Goal: Check status

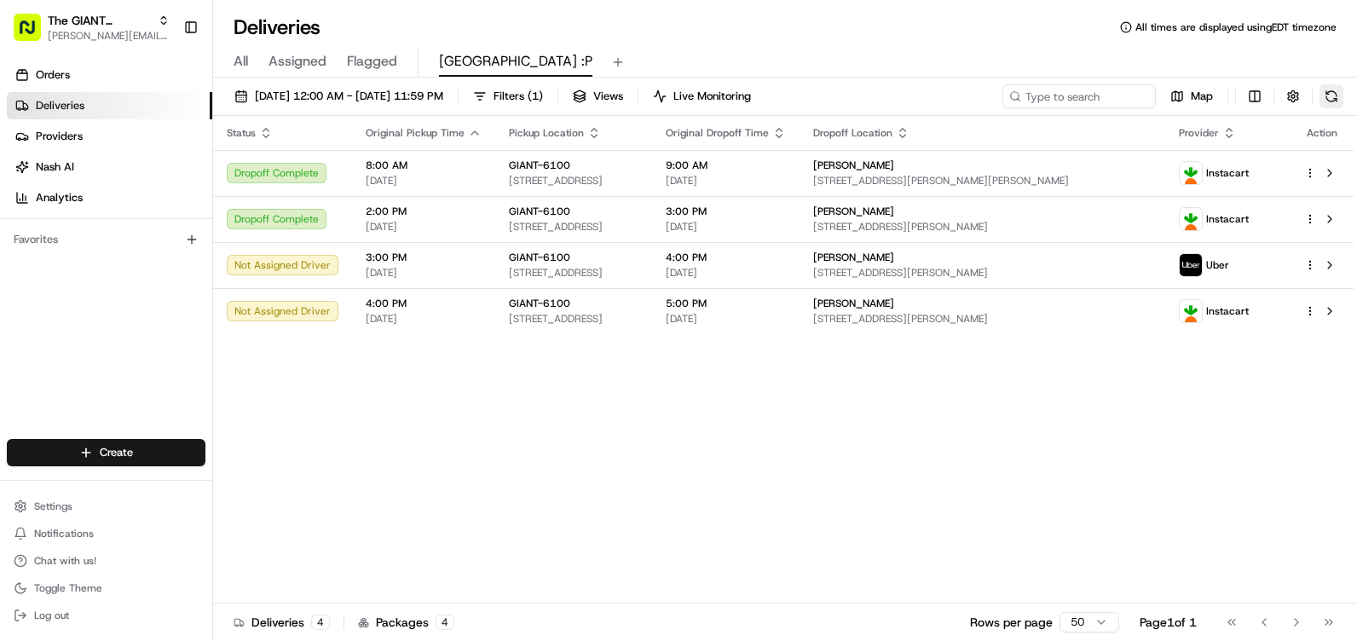
click at [1322, 93] on button at bounding box center [1332, 96] width 24 height 24
click at [1333, 90] on button at bounding box center [1332, 96] width 24 height 24
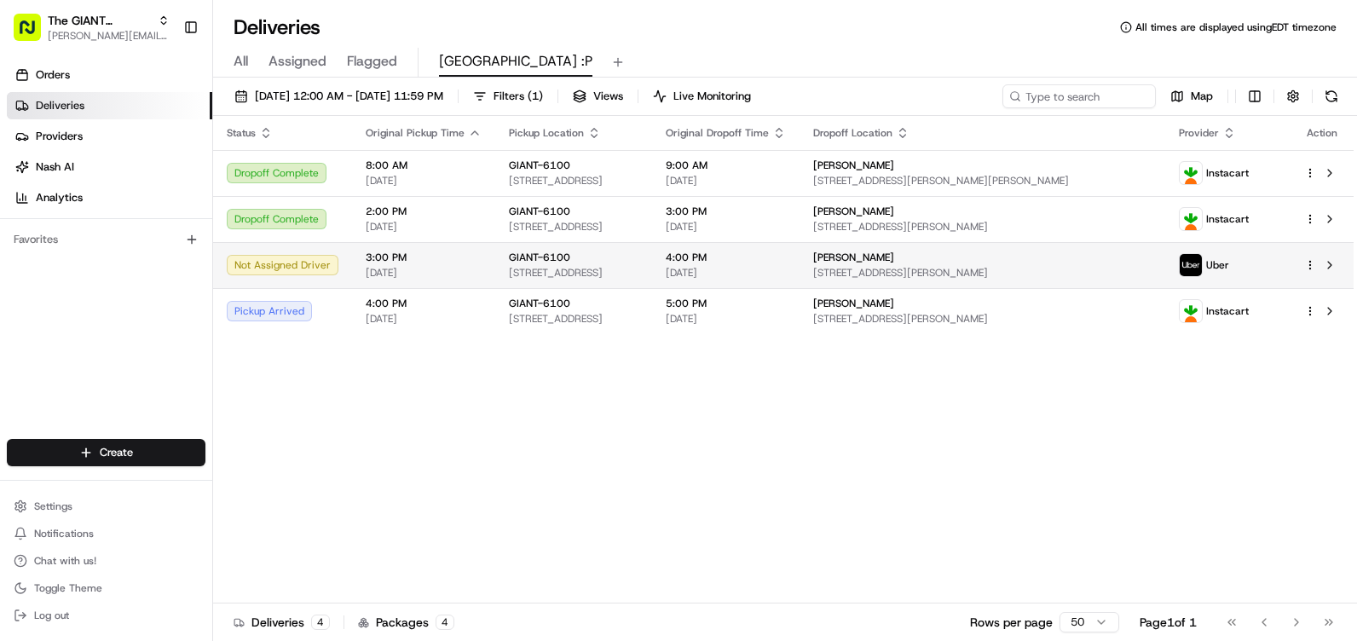
click at [398, 254] on span "3:00 PM" at bounding box center [424, 258] width 116 height 14
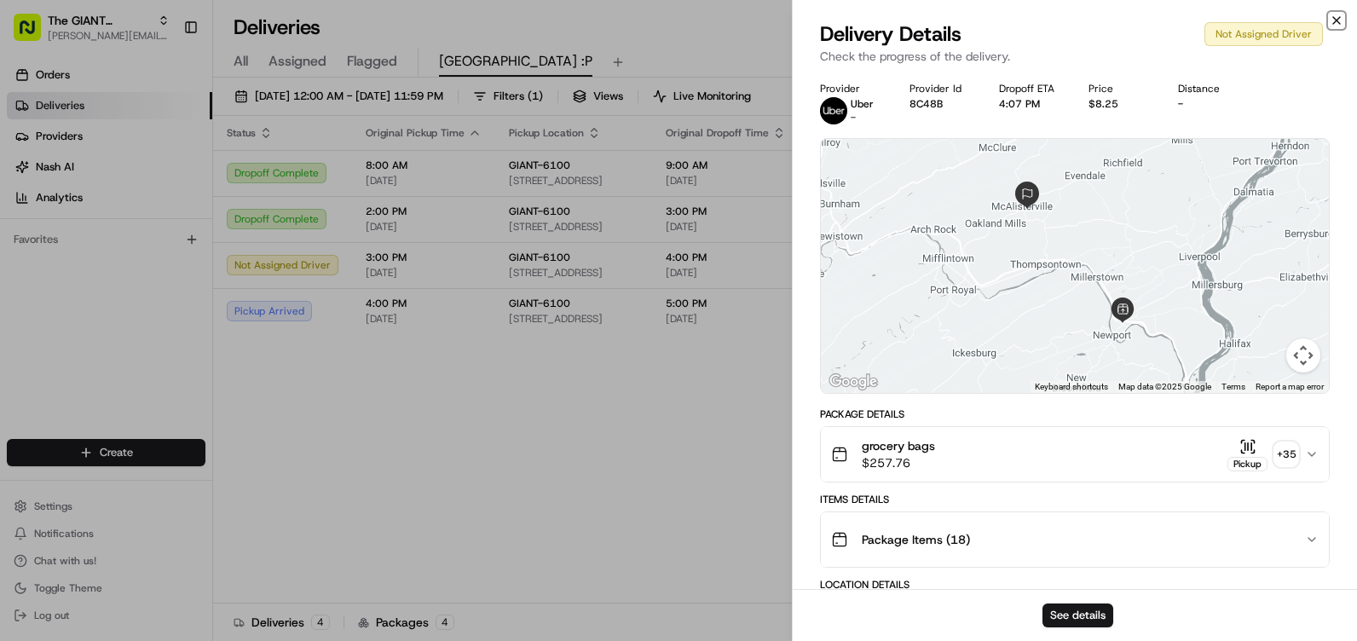
click at [1333, 18] on icon "button" at bounding box center [1337, 21] width 14 height 14
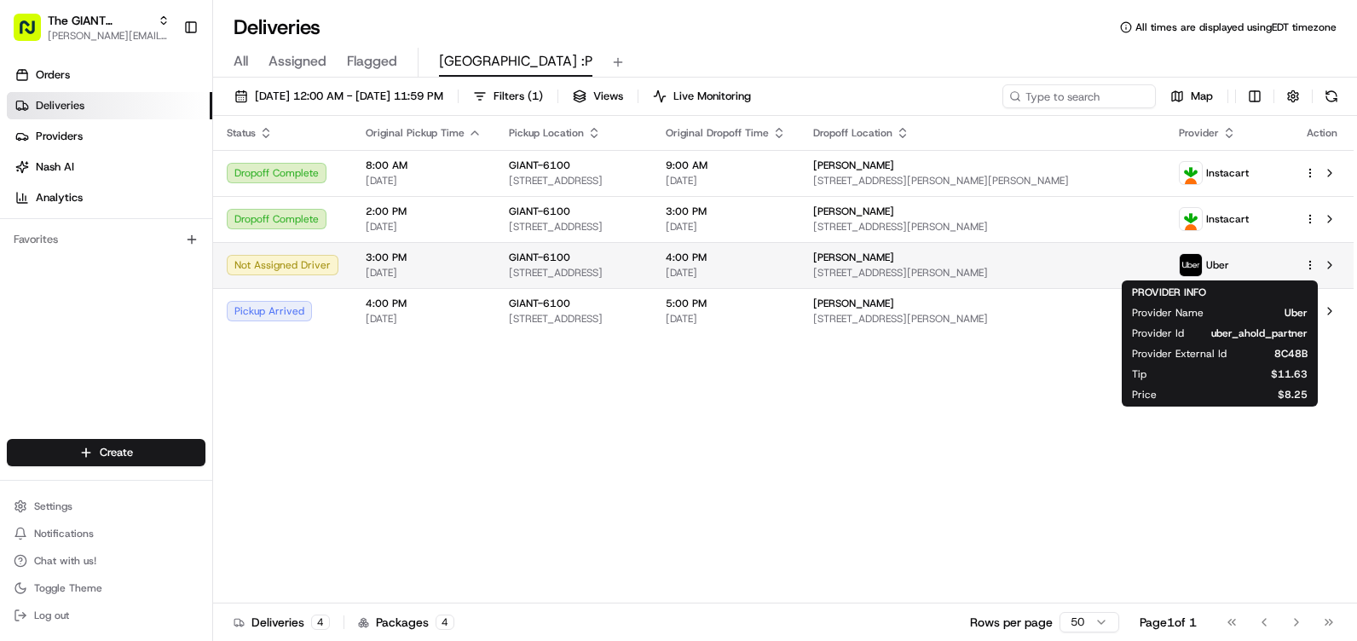
click at [1202, 265] on img at bounding box center [1191, 265] width 22 height 22
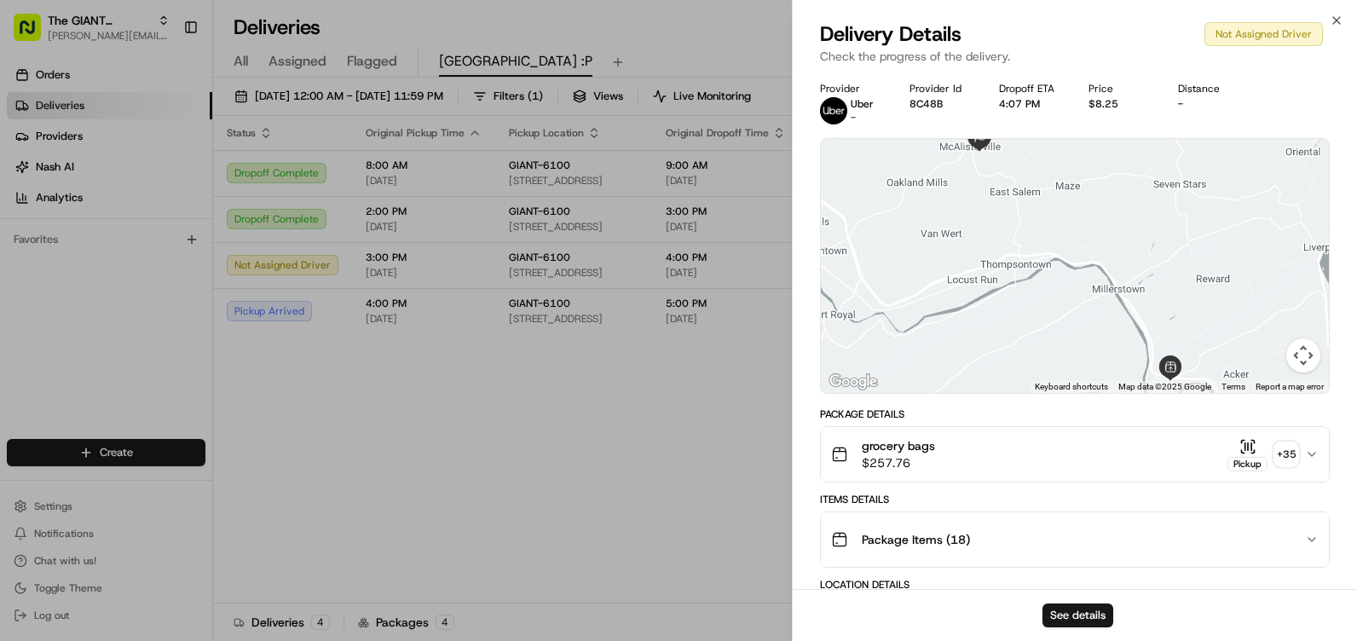
click at [1309, 22] on div "Not Assigned Driver" at bounding box center [1264, 34] width 119 height 24
click at [1326, 15] on div "Close Delivery Details Not Assigned Driver Check the progress of the delivery. …" at bounding box center [1074, 320] width 565 height 641
click at [1331, 15] on icon "button" at bounding box center [1337, 21] width 14 height 14
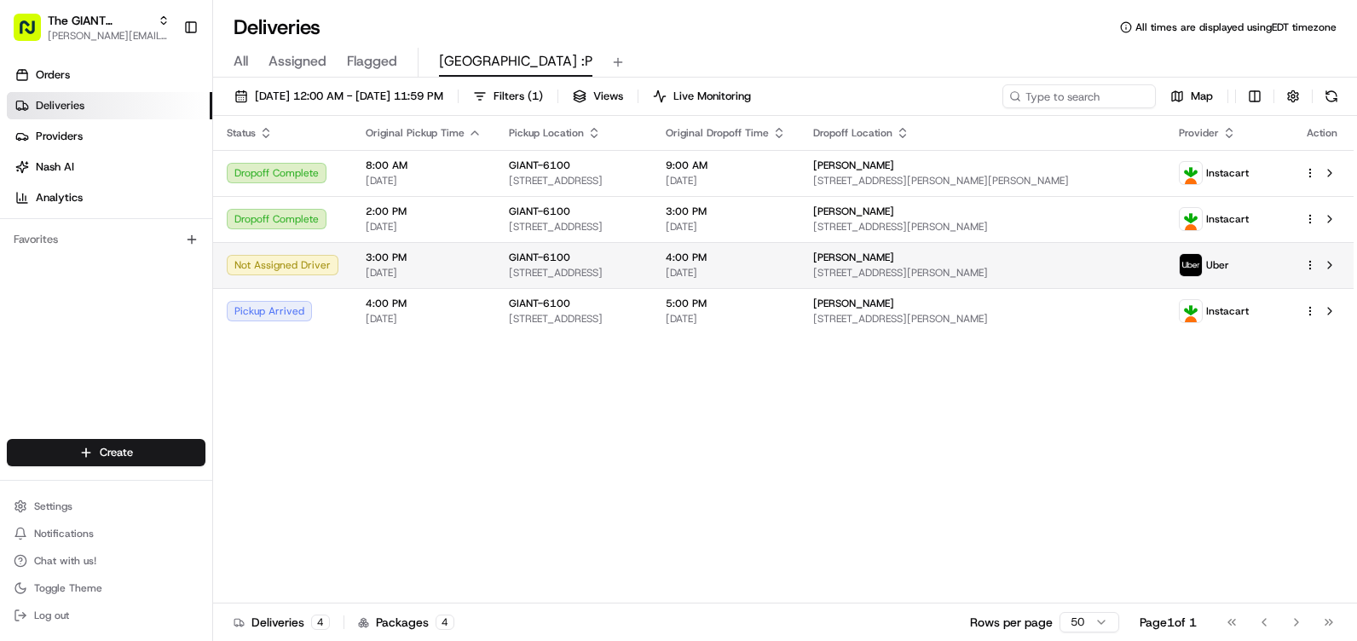
click at [1318, 271] on div at bounding box center [1322, 265] width 36 height 20
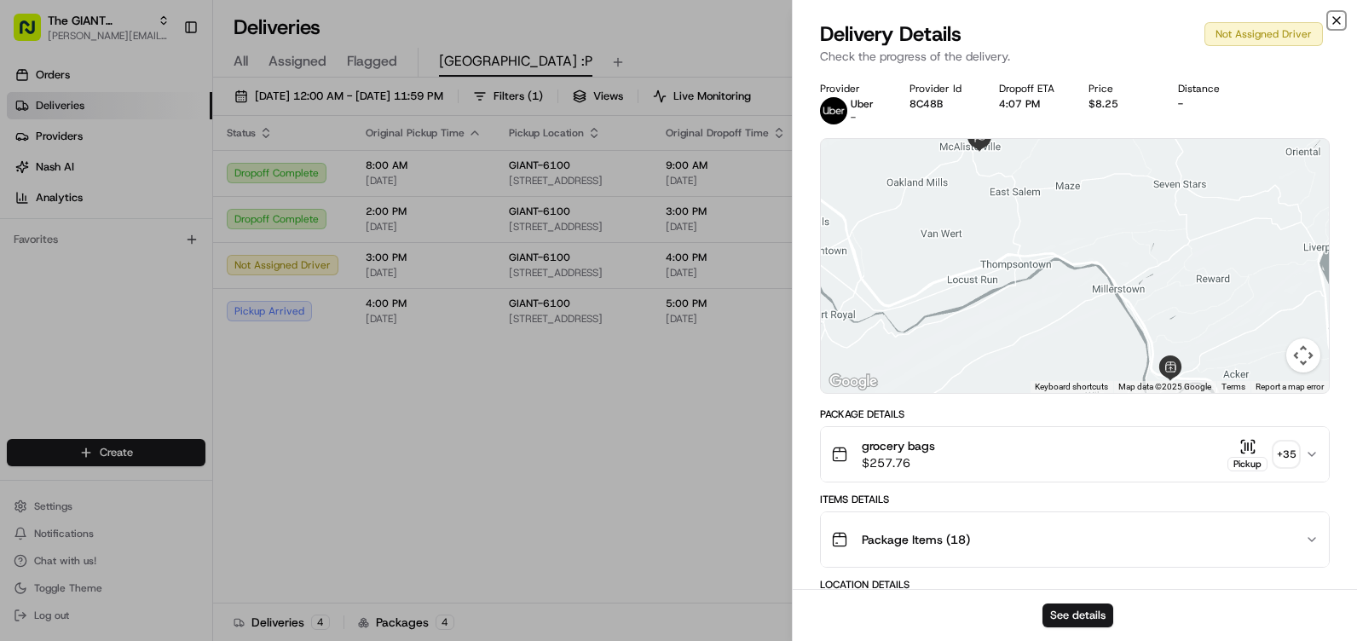
click at [1338, 21] on icon "button" at bounding box center [1336, 20] width 7 height 7
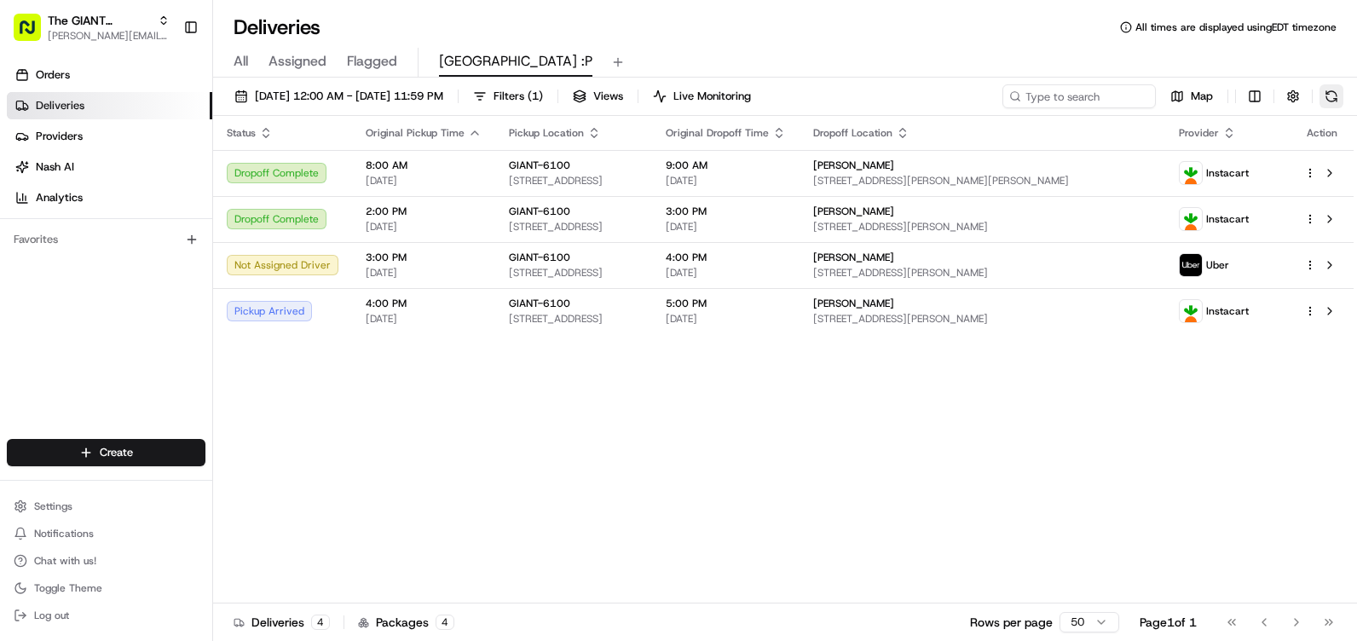
click at [1321, 95] on button at bounding box center [1332, 96] width 24 height 24
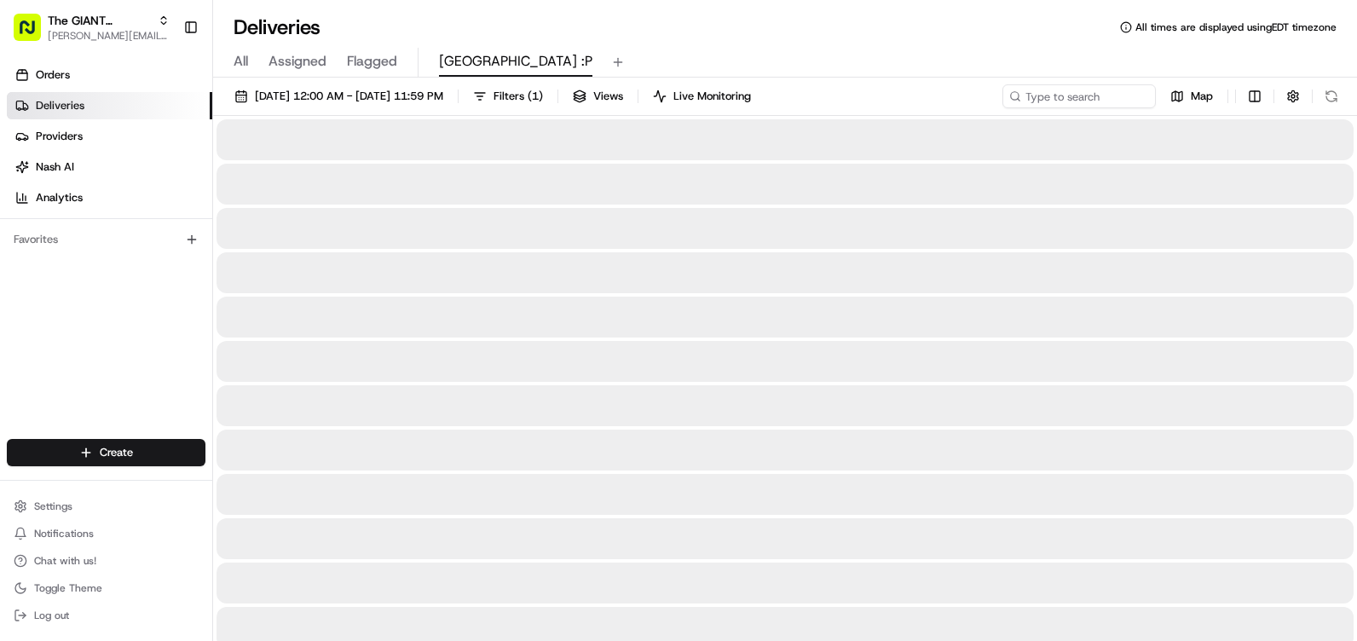
click at [766, 494] on div at bounding box center [785, 494] width 1137 height 41
